Goal: Transaction & Acquisition: Purchase product/service

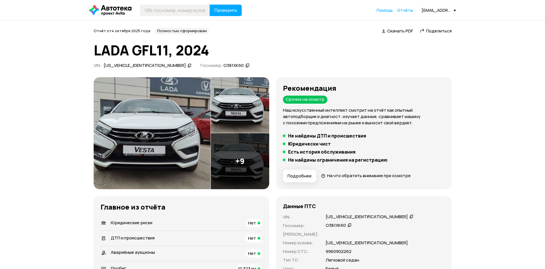
drag, startPoint x: 402, startPoint y: 9, endPoint x: 394, endPoint y: 10, distance: 8.4
click at [402, 9] on span "Отчёты" at bounding box center [406, 9] width 16 height 5
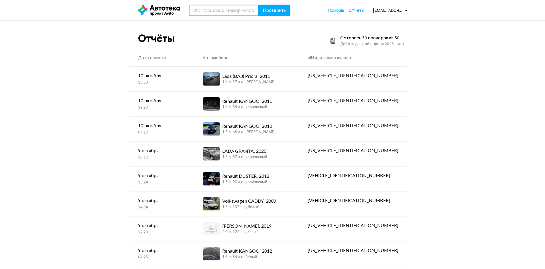
click at [224, 12] on input "text" at bounding box center [224, 10] width 70 height 11
type input "Е820НУ60"
click at [283, 12] on span "Проверить" at bounding box center [274, 10] width 23 height 5
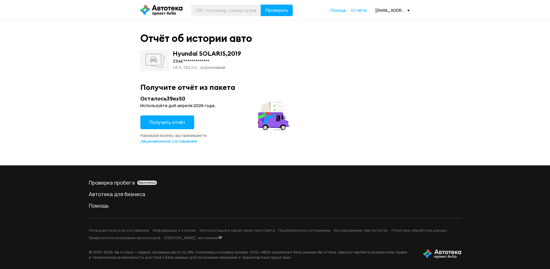
click at [184, 124] on span "Получить отчёт" at bounding box center [167, 122] width 36 height 6
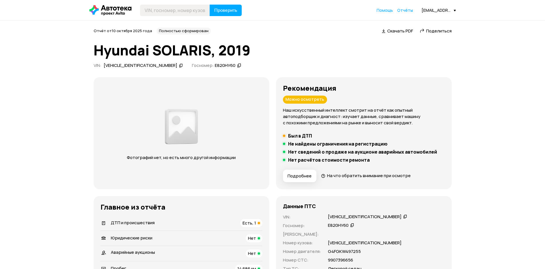
click at [427, 31] on span "Поделиться" at bounding box center [440, 31] width 26 height 6
